Goal: Check status: Check status

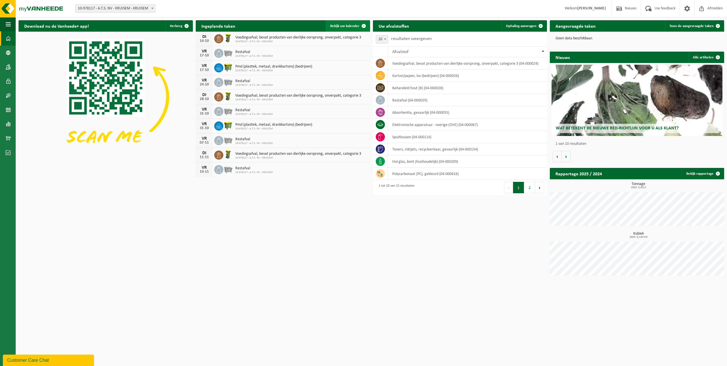
click at [356, 23] on link "Bekijk uw kalender" at bounding box center [348, 25] width 44 height 11
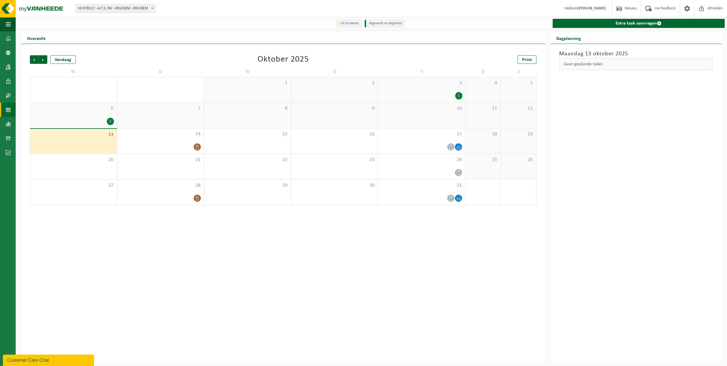
click at [109, 120] on div "1" at bounding box center [110, 121] width 7 height 7
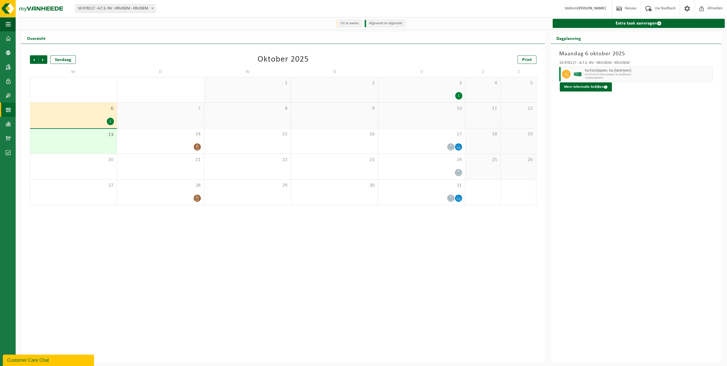
click at [445, 91] on div "3 1" at bounding box center [421, 89] width 87 height 25
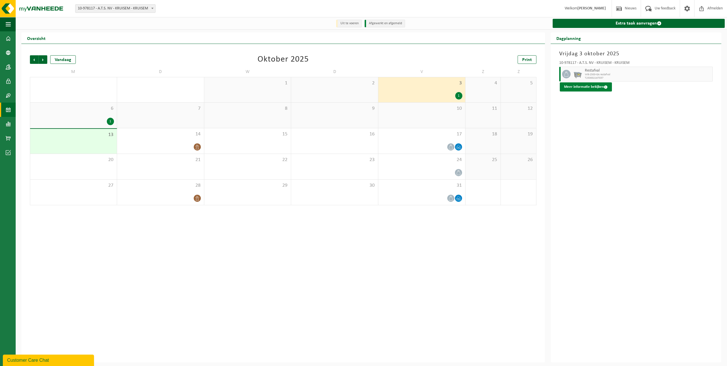
click at [590, 90] on button "Meer informatie bekijken" at bounding box center [586, 86] width 52 height 9
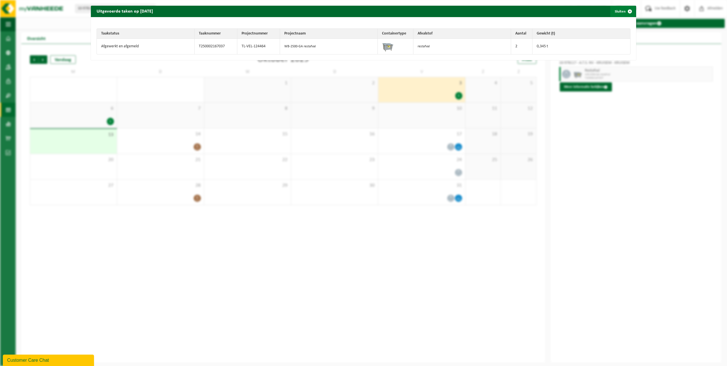
click at [628, 11] on span "button" at bounding box center [629, 11] width 11 height 11
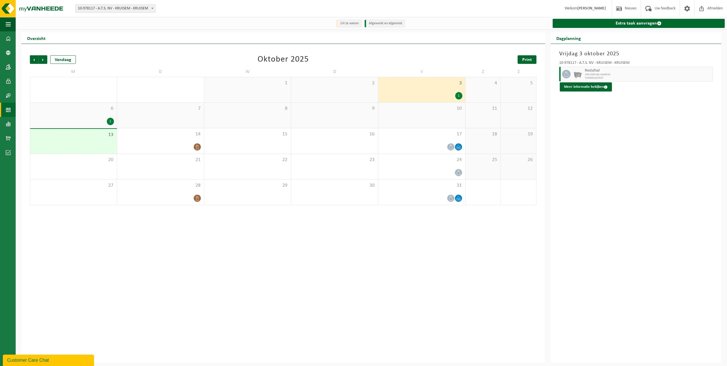
click at [527, 59] on span "Print" at bounding box center [527, 60] width 10 height 5
click at [44, 59] on span "Volgende" at bounding box center [43, 59] width 9 height 9
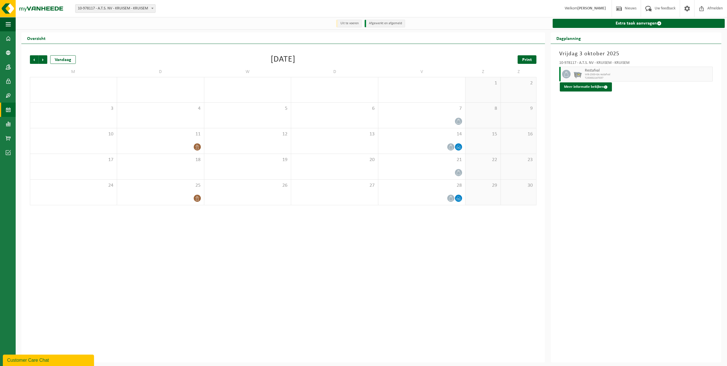
click at [526, 60] on span "Print" at bounding box center [527, 60] width 10 height 5
click at [43, 59] on span "Volgende" at bounding box center [43, 59] width 9 height 9
click at [530, 58] on span "Print" at bounding box center [527, 60] width 10 height 5
click at [642, 142] on div "[DATE] 10-978117 - A.T.S. NV - KRUISEM - KRUISEM Restafval WB-2500-GA restafval…" at bounding box center [636, 203] width 171 height 319
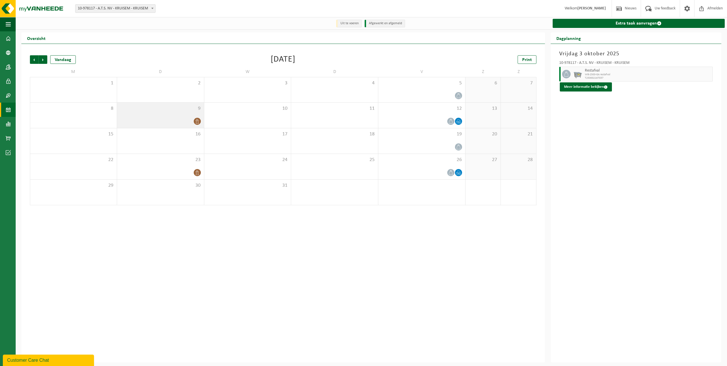
click at [198, 120] on icon at bounding box center [197, 121] width 3 height 5
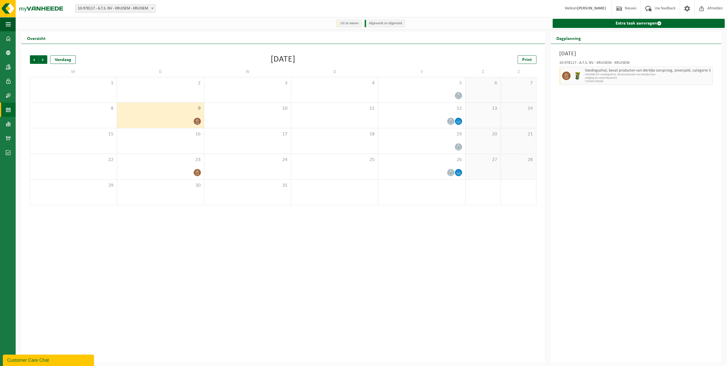
click at [197, 120] on icon at bounding box center [197, 121] width 5 height 5
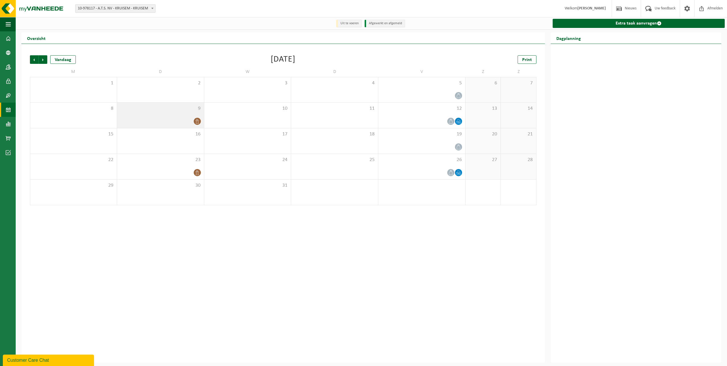
click at [175, 125] on div at bounding box center [160, 121] width 81 height 8
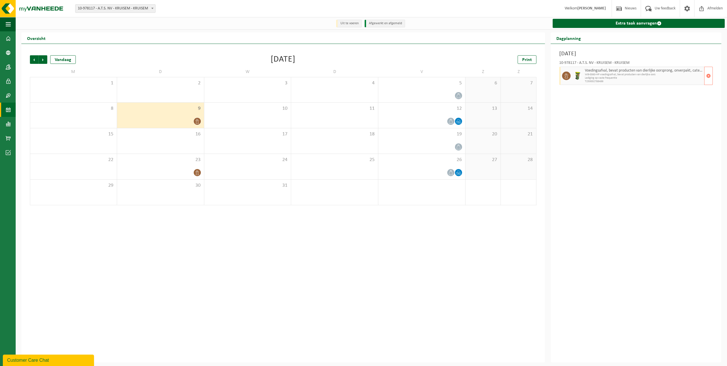
click at [595, 82] on span "T250002788486" at bounding box center [644, 81] width 118 height 3
click at [709, 76] on span "button" at bounding box center [709, 75] width 5 height 11
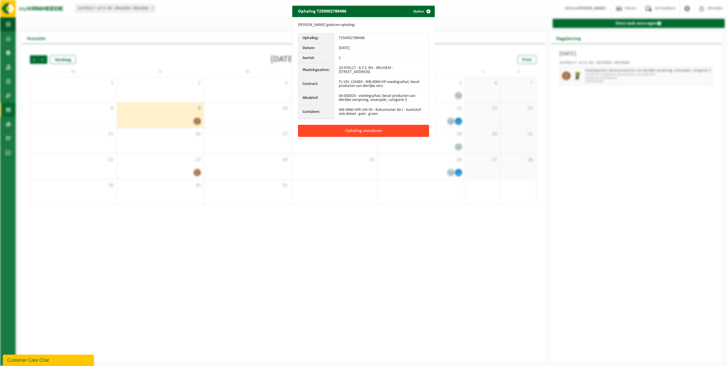
click at [359, 133] on button "Ophaling annuleren" at bounding box center [363, 131] width 131 height 12
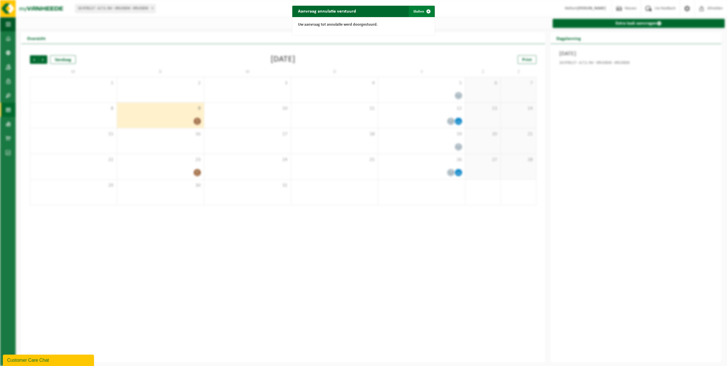
click at [424, 13] on span "button" at bounding box center [428, 11] width 11 height 11
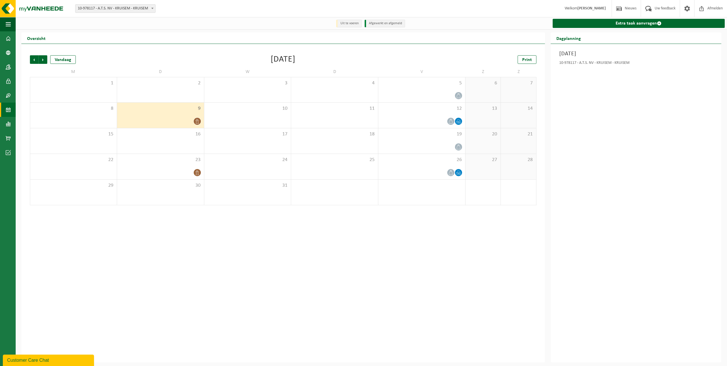
drag, startPoint x: 413, startPoint y: 223, endPoint x: 450, endPoint y: 220, distance: 37.2
click at [414, 222] on div "Vorige Volgende Vandaag [DATE] Print M D W D V Z Z 1 2 3 4 5 6 7 8 9 10 11 12 1…" at bounding box center [283, 203] width 524 height 319
click at [44, 59] on span "Volgende" at bounding box center [43, 59] width 9 height 9
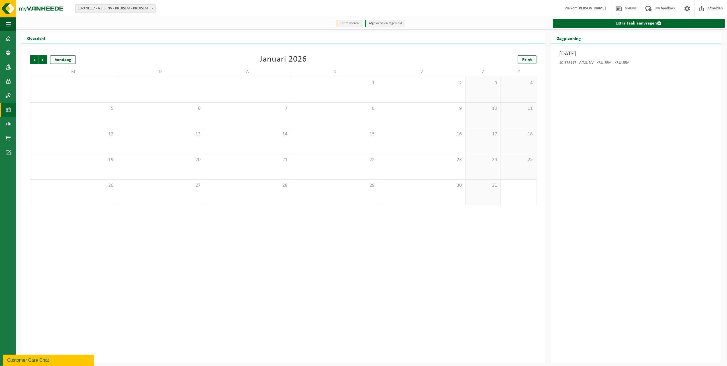
click at [44, 59] on span "Volgende" at bounding box center [43, 59] width 9 height 9
click at [33, 57] on span "Vorige" at bounding box center [34, 59] width 9 height 9
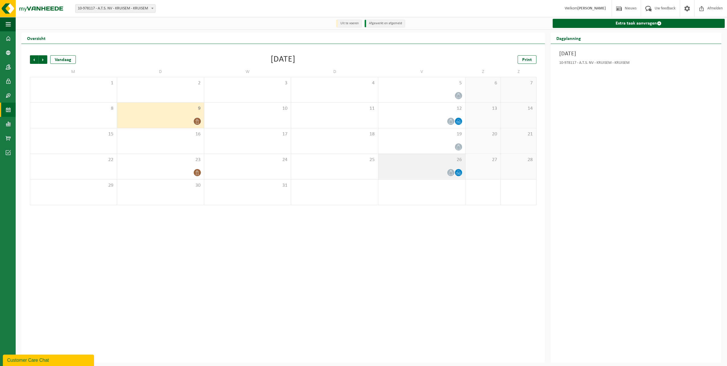
click at [413, 167] on div "26" at bounding box center [421, 166] width 87 height 25
